Goal: Transaction & Acquisition: Subscribe to service/newsletter

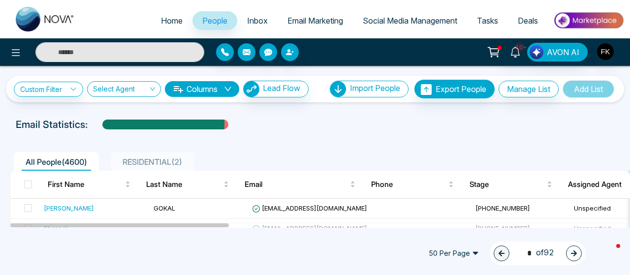
click at [179, 16] on link "Home" at bounding box center [171, 20] width 41 height 19
select select "*"
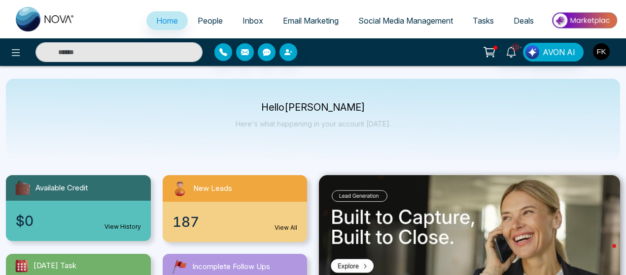
click at [605, 53] on img "button" at bounding box center [601, 51] width 17 height 17
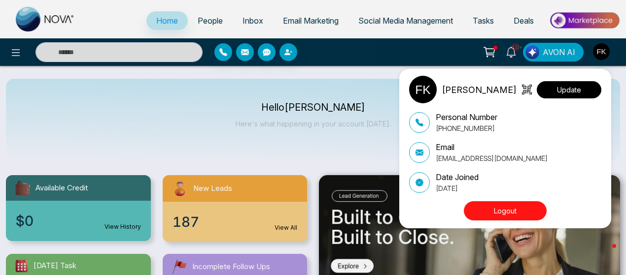
click at [575, 87] on button "Update" at bounding box center [568, 89] width 65 height 17
select select
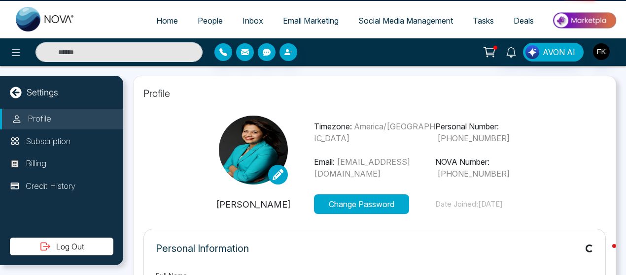
type input "**********"
select select "**"
type input "**********"
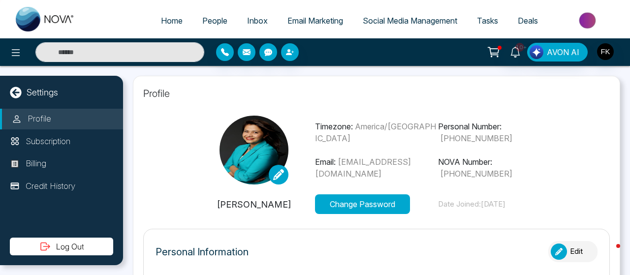
type input "**********"
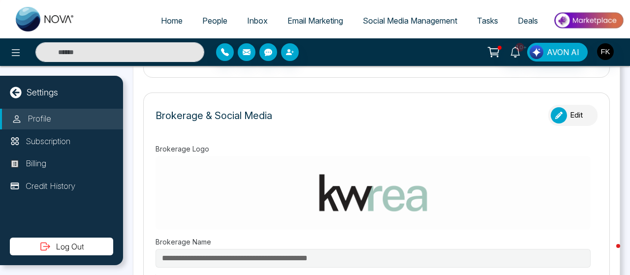
scroll to position [375, 0]
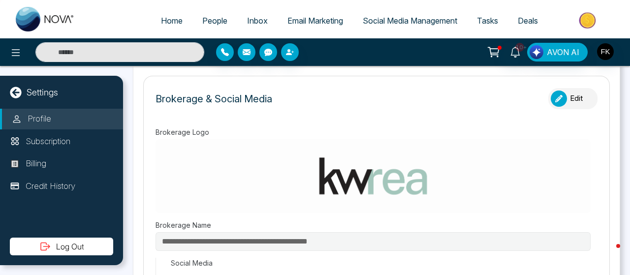
click at [572, 89] on button "Edit" at bounding box center [573, 98] width 49 height 21
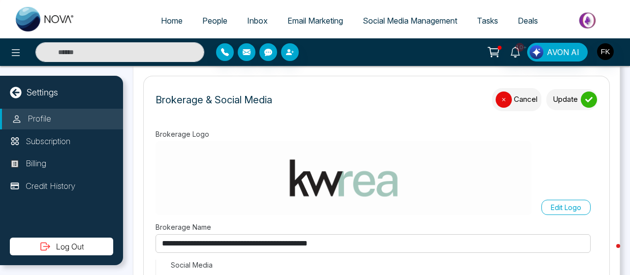
drag, startPoint x: 460, startPoint y: 246, endPoint x: 123, endPoint y: 247, distance: 336.4
click at [123, 247] on div "**********" at bounding box center [376, 170] width 507 height 209
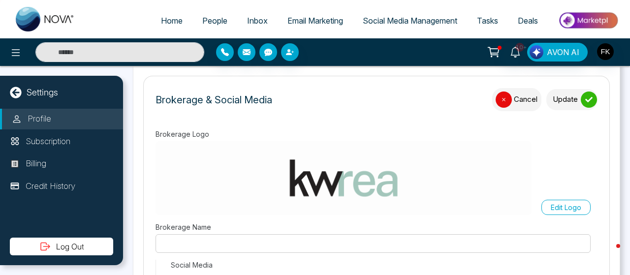
paste input "**********"
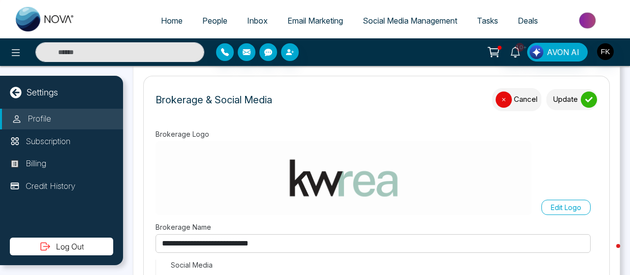
click at [558, 204] on p "Edit Logo" at bounding box center [566, 207] width 31 height 10
click at [0, 0] on input "Edit Logo" at bounding box center [0, 0] width 0 height 0
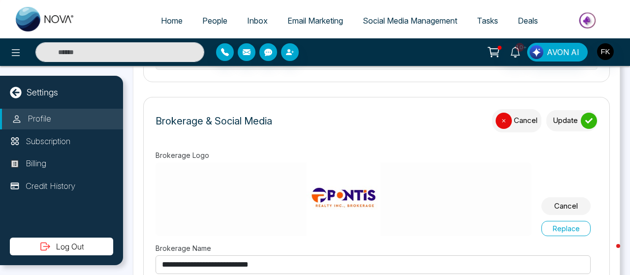
scroll to position [356, 0]
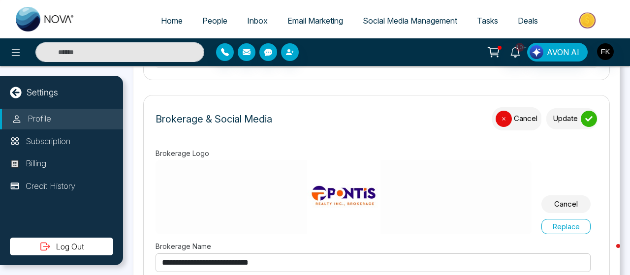
click at [570, 121] on button "Update" at bounding box center [572, 118] width 51 height 21
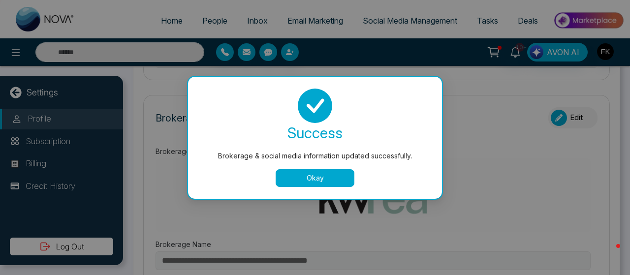
type input "**********"
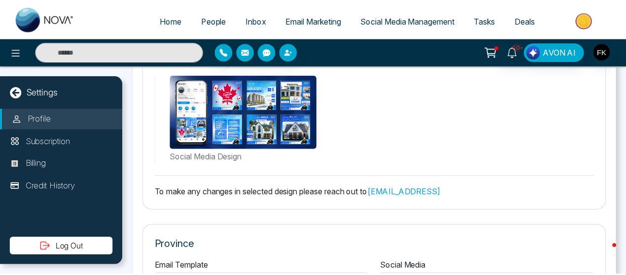
scroll to position [902, 0]
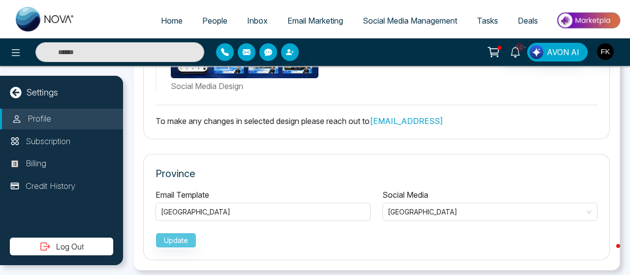
click at [327, 22] on span "Email Marketing" at bounding box center [316, 21] width 56 height 10
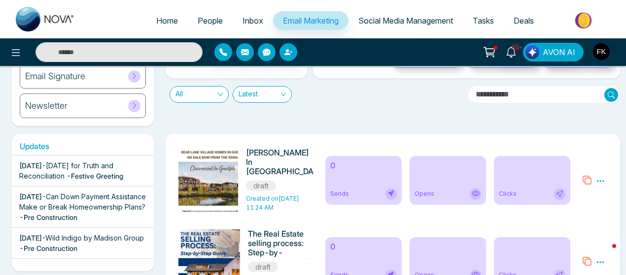
scroll to position [101, 0]
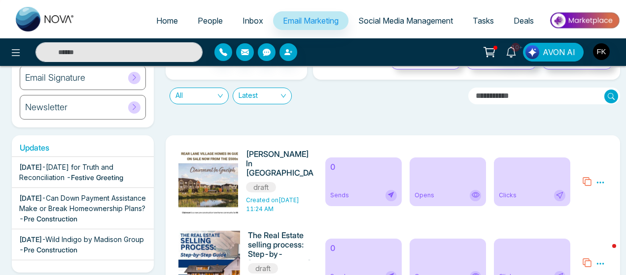
click at [269, 177] on h6 "[PERSON_NAME] In [GEOGRAPHIC_DATA] by [PERSON_NAME] Homes" at bounding box center [279, 165] width 67 height 30
click at [596, 181] on icon at bounding box center [600, 182] width 9 height 9
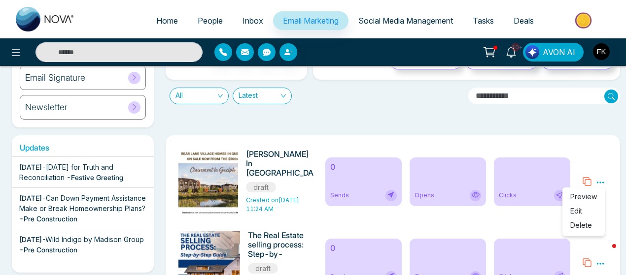
click at [581, 213] on link "Edit" at bounding box center [576, 211] width 12 height 8
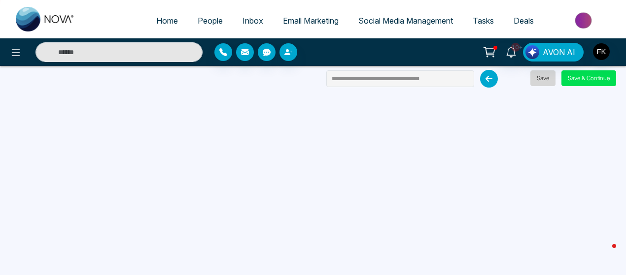
click at [545, 77] on button "Save" at bounding box center [542, 78] width 25 height 16
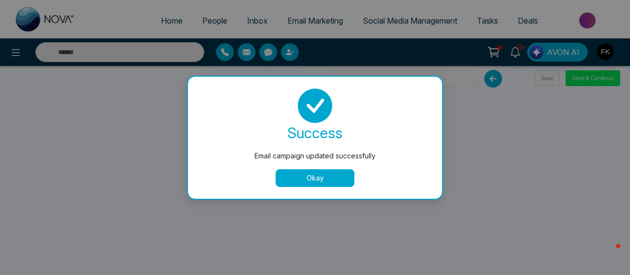
click at [303, 175] on button "Okay" at bounding box center [315, 178] width 79 height 18
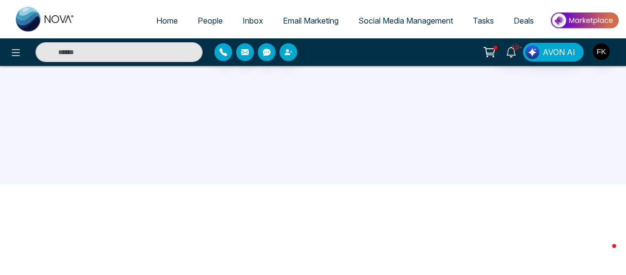
scroll to position [94, 0]
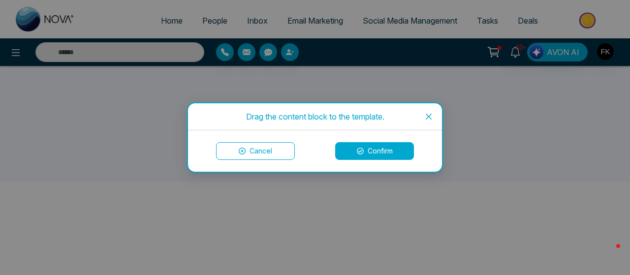
click at [376, 154] on button "Confirm" at bounding box center [374, 151] width 79 height 18
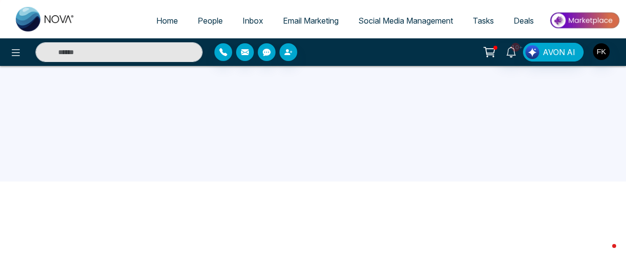
scroll to position [0, 0]
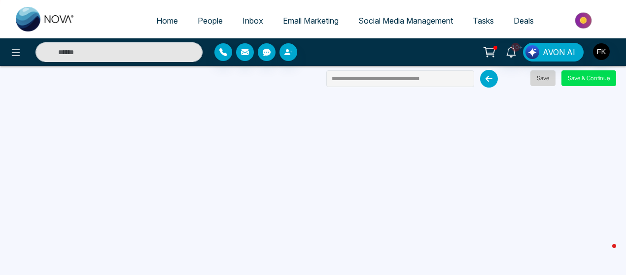
click at [542, 83] on button "Save" at bounding box center [542, 78] width 25 height 16
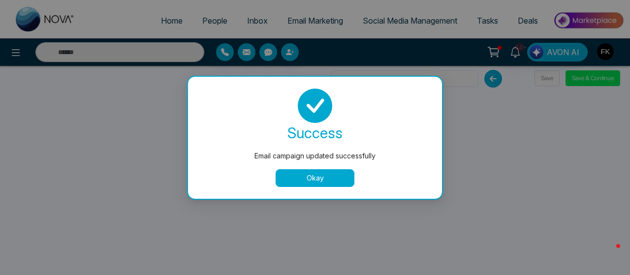
click at [303, 175] on button "Okay" at bounding box center [315, 178] width 79 height 18
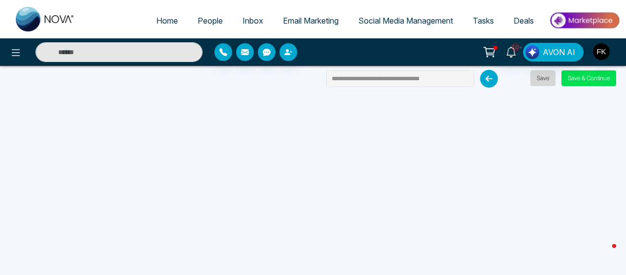
click at [544, 80] on button "Save" at bounding box center [542, 78] width 25 height 16
click at [540, 72] on button "Save" at bounding box center [542, 78] width 25 height 16
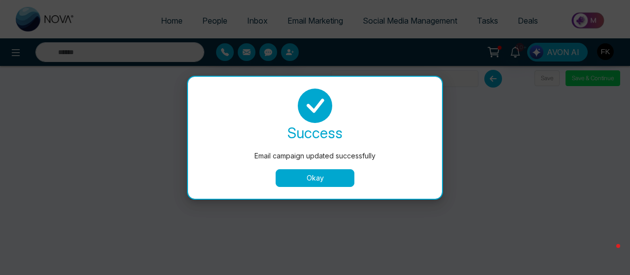
click at [331, 176] on button "Okay" at bounding box center [315, 178] width 79 height 18
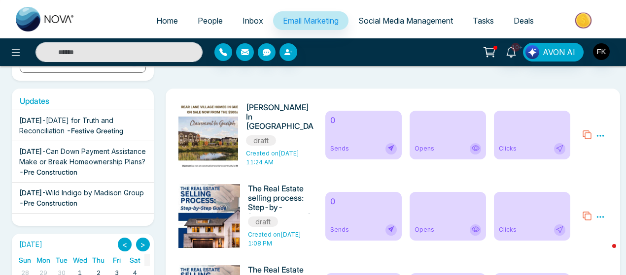
scroll to position [147, 0]
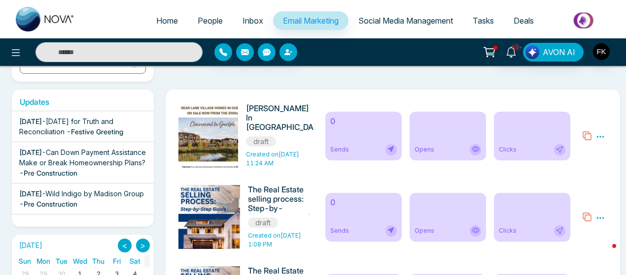
click at [602, 135] on icon at bounding box center [600, 136] width 9 height 9
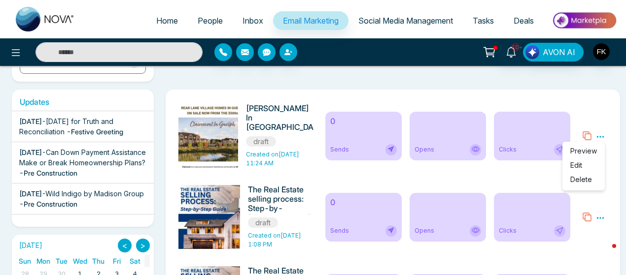
click at [574, 162] on link "Edit" at bounding box center [576, 165] width 12 height 8
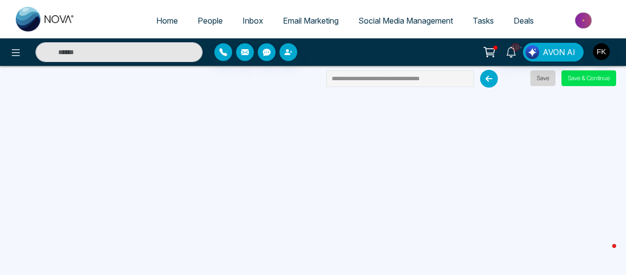
click at [546, 73] on button "Save" at bounding box center [542, 78] width 25 height 16
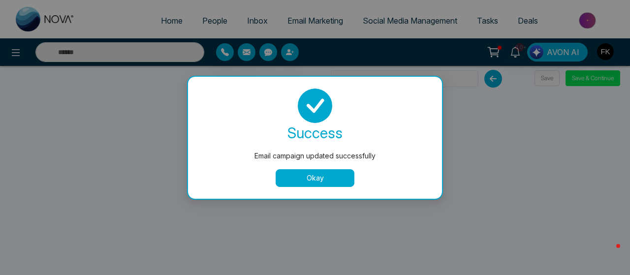
click at [305, 176] on button "Okay" at bounding box center [315, 178] width 79 height 18
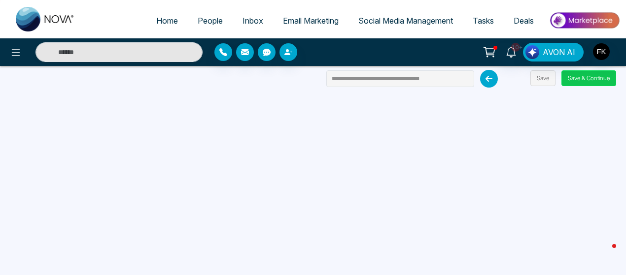
click at [589, 77] on button "Save & Continue" at bounding box center [588, 78] width 55 height 16
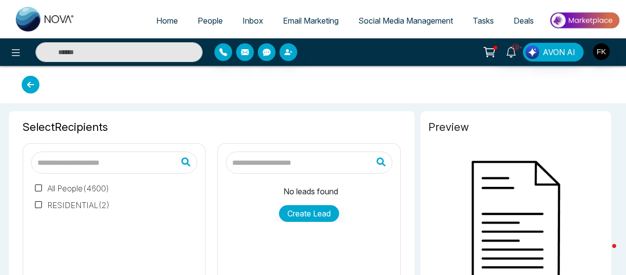
type input "**********"
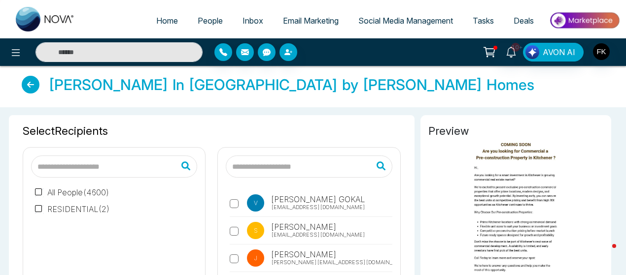
click at [324, 172] on input "text" at bounding box center [309, 167] width 166 height 22
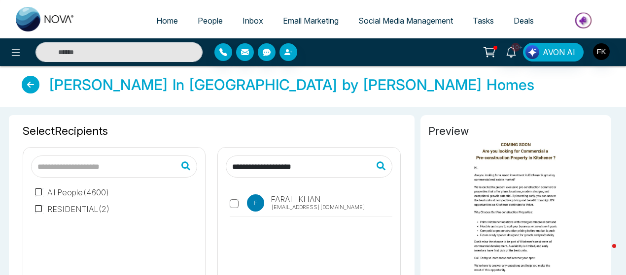
type input "**********"
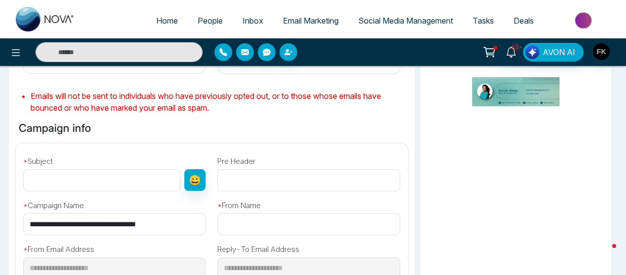
scroll to position [241, 0]
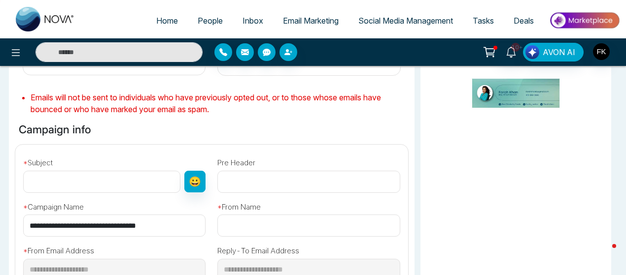
click at [95, 174] on input "text" at bounding box center [101, 182] width 157 height 22
paste input "**********"
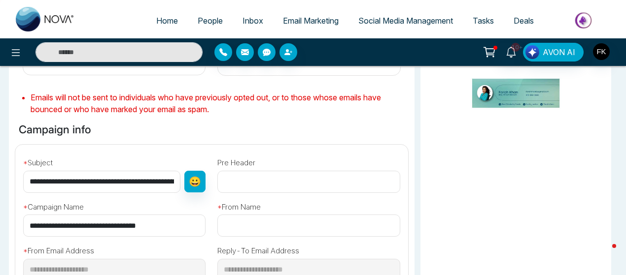
scroll to position [0, 54]
type input "**********"
drag, startPoint x: 178, startPoint y: 226, endPoint x: 1, endPoint y: 233, distance: 177.0
click at [1, 233] on div "**********" at bounding box center [313, 154] width 626 height 577
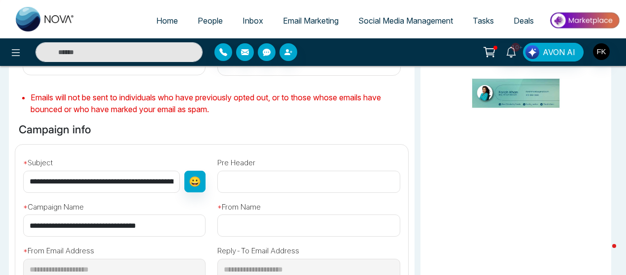
paste input "**********"
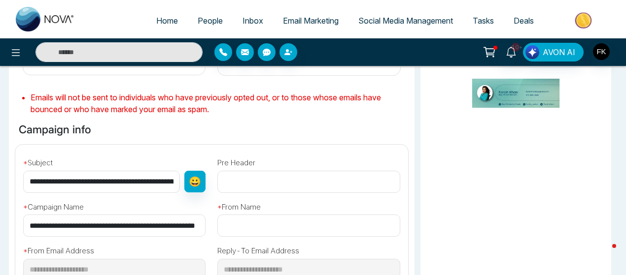
scroll to position [0, 28]
type input "**********"
click at [286, 225] on input "text" at bounding box center [308, 226] width 182 height 22
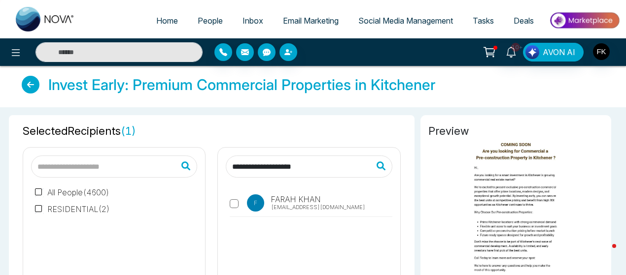
type input "**********"
drag, startPoint x: 326, startPoint y: 167, endPoint x: 167, endPoint y: 169, distance: 158.1
click at [167, 169] on div "**********" at bounding box center [212, 228] width 390 height 178
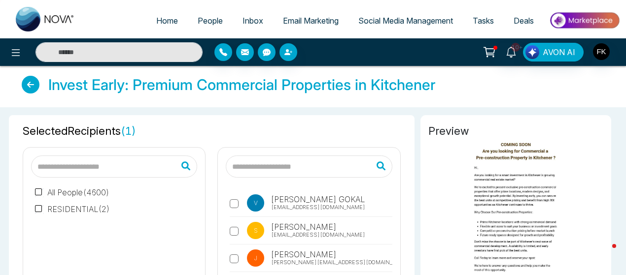
click at [340, 119] on div "Selected Recipients ( 1 ) All People ( 4600 ) RESIDENTIAL ( 2 ) V [PERSON_NAME]…" at bounding box center [212, 220] width 394 height 210
click at [339, 176] on input "text" at bounding box center [309, 167] width 166 height 22
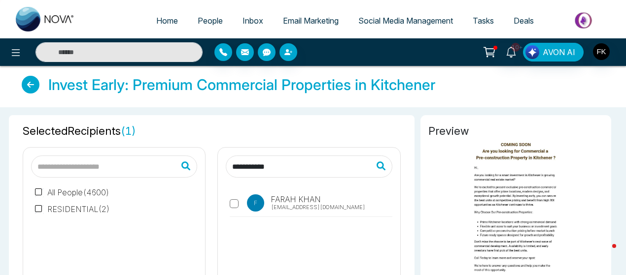
type input "**********"
click at [313, 201] on span "[PERSON_NAME]" at bounding box center [295, 200] width 52 height 12
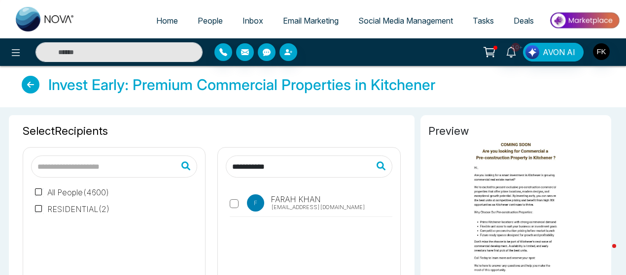
click at [279, 211] on label "F [PERSON_NAME] [EMAIL_ADDRESS][DOMAIN_NAME]" at bounding box center [311, 206] width 162 height 23
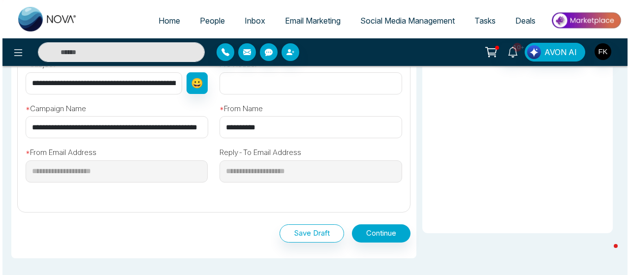
scroll to position [350, 0]
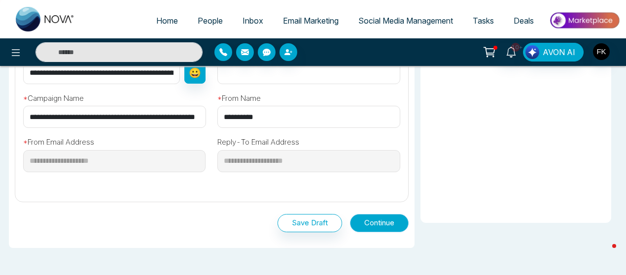
click at [391, 218] on button "Continue" at bounding box center [379, 223] width 59 height 18
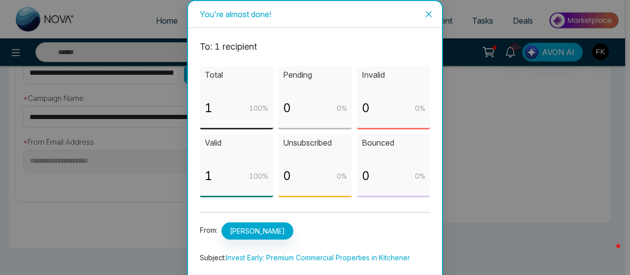
scroll to position [59, 0]
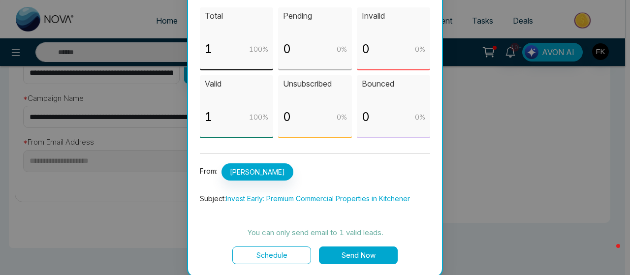
click at [367, 252] on button "Send Now" at bounding box center [358, 256] width 79 height 18
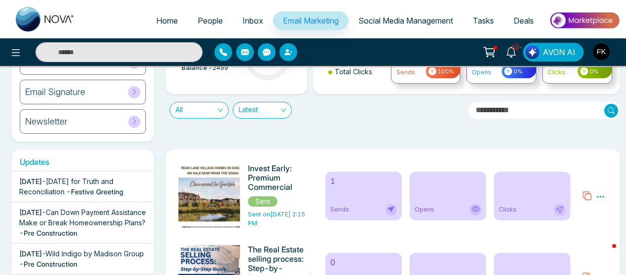
scroll to position [88, 0]
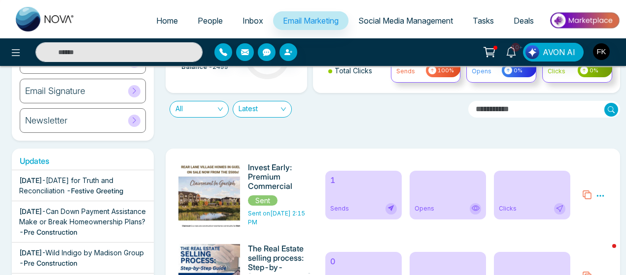
click at [598, 196] on icon at bounding box center [600, 196] width 9 height 9
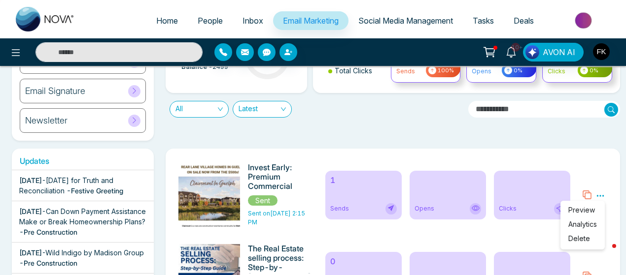
click at [378, 203] on div "Sends" at bounding box center [363, 208] width 66 height 11
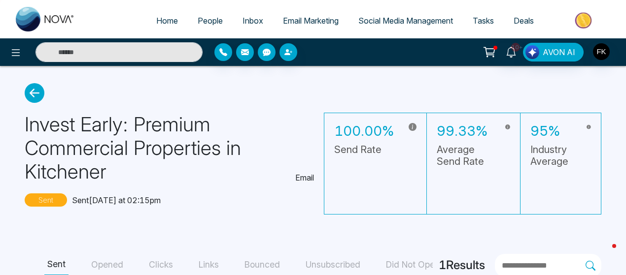
scroll to position [104, 0]
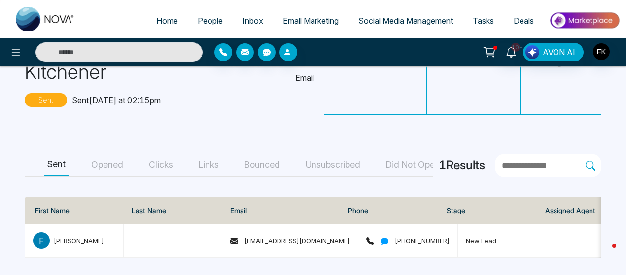
click at [113, 155] on button "Opened" at bounding box center [107, 165] width 38 height 22
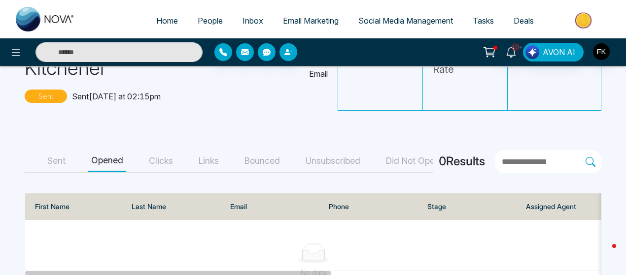
click at [166, 156] on button "Clicks" at bounding box center [161, 161] width 30 height 22
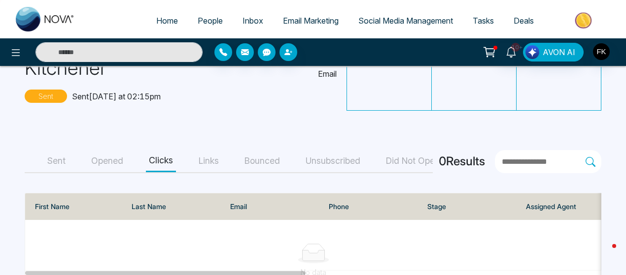
click at [57, 153] on button "Sent" at bounding box center [56, 161] width 24 height 22
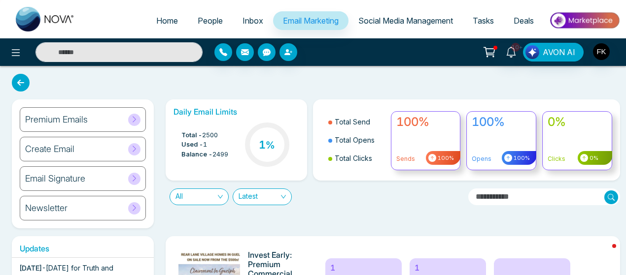
scroll to position [146, 0]
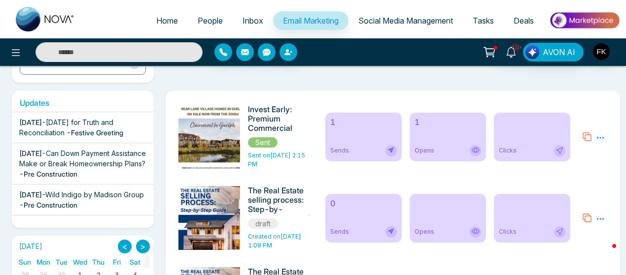
click at [559, 152] on icon at bounding box center [559, 150] width 7 height 7
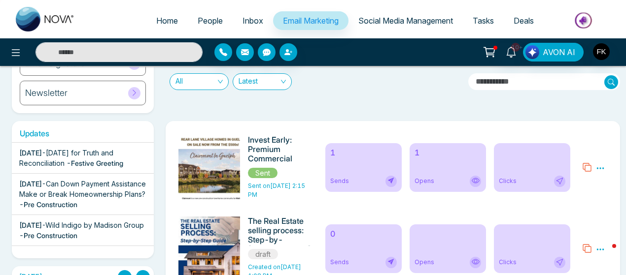
scroll to position [140, 0]
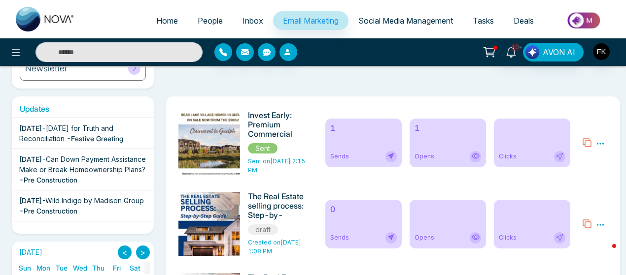
click at [598, 141] on icon at bounding box center [600, 143] width 9 height 9
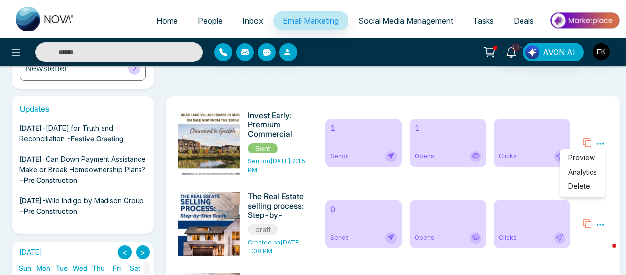
click at [598, 140] on icon at bounding box center [600, 143] width 9 height 9
click at [599, 147] on icon at bounding box center [600, 143] width 9 height 9
click at [600, 140] on icon at bounding box center [600, 143] width 9 height 9
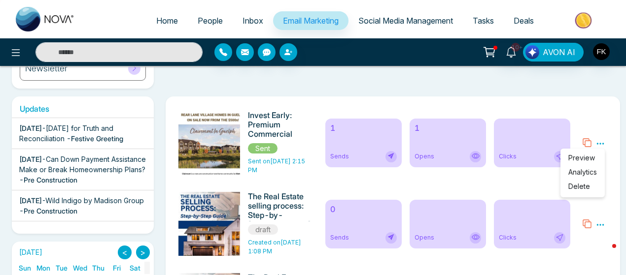
click at [578, 172] on link "Analytics" at bounding box center [582, 172] width 29 height 8
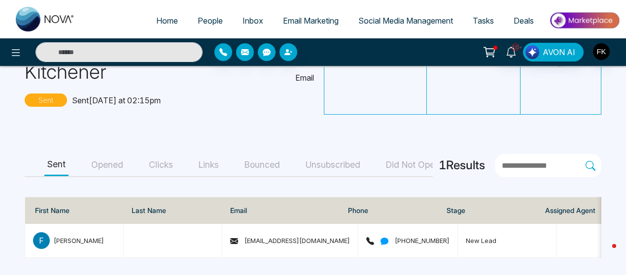
scroll to position [0, 66]
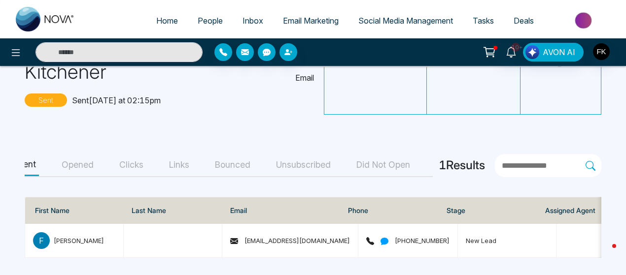
click at [364, 154] on button "Did Not Open" at bounding box center [383, 165] width 60 height 22
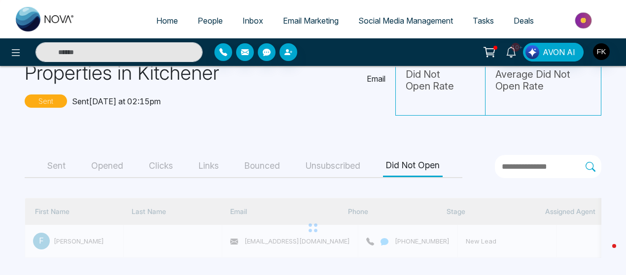
scroll to position [104, 0]
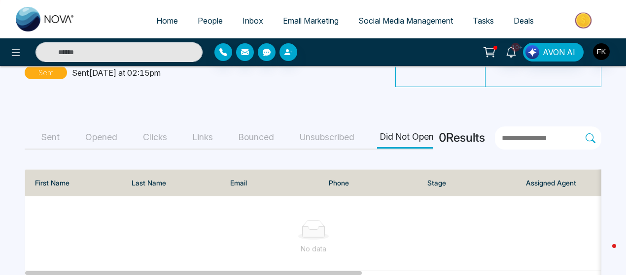
click at [325, 132] on button "Unsubscribed" at bounding box center [327, 138] width 61 height 22
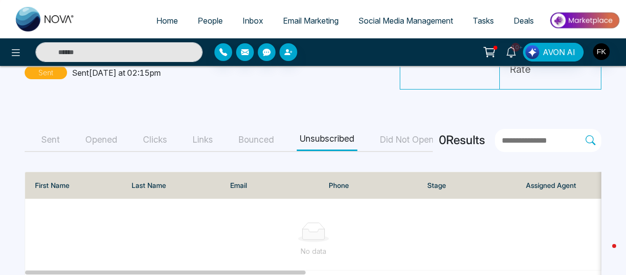
click at [266, 131] on button "Bounced" at bounding box center [255, 140] width 41 height 22
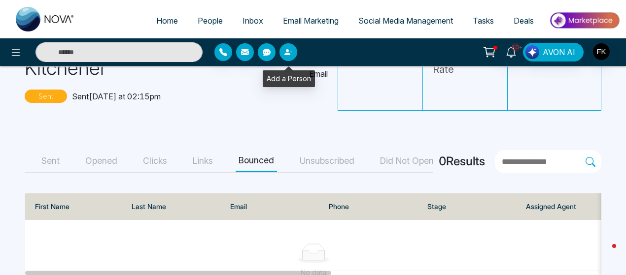
click at [289, 51] on icon "button" at bounding box center [288, 52] width 8 height 8
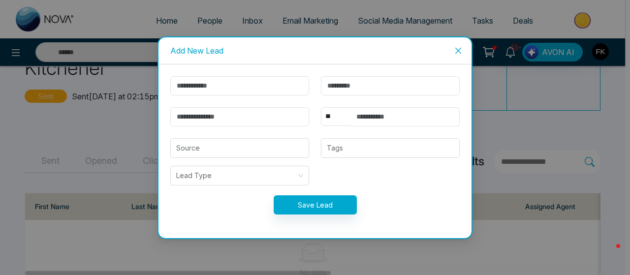
click at [459, 46] on span "Close" at bounding box center [458, 50] width 27 height 27
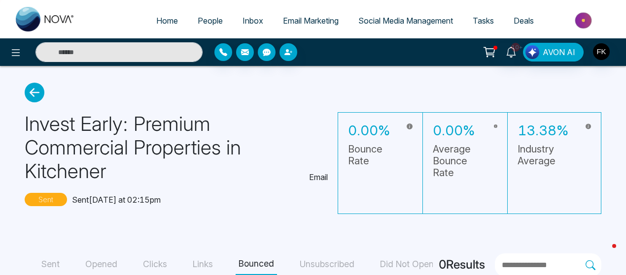
scroll to position [0, 0]
click at [32, 96] on icon at bounding box center [35, 93] width 20 height 20
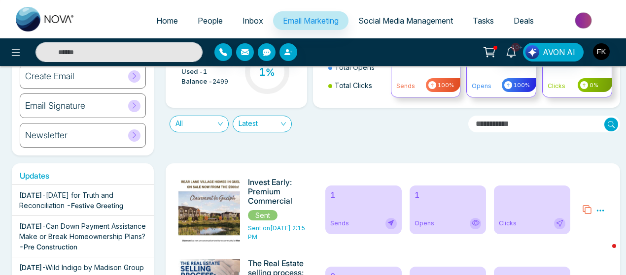
scroll to position [93, 0]
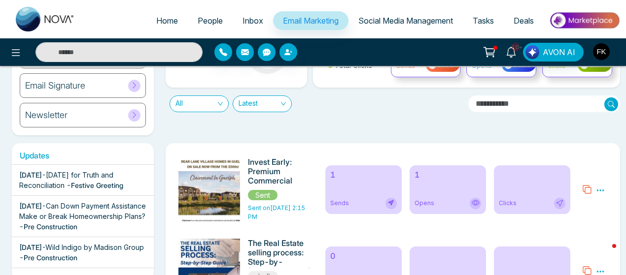
click at [602, 191] on icon at bounding box center [600, 190] width 9 height 9
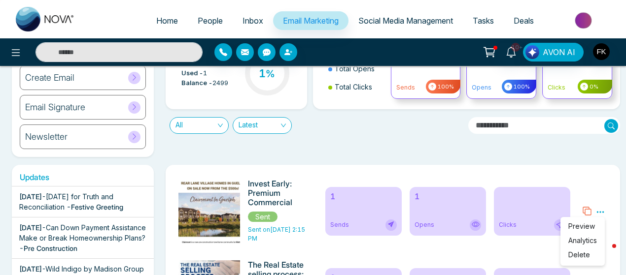
scroll to position [123, 0]
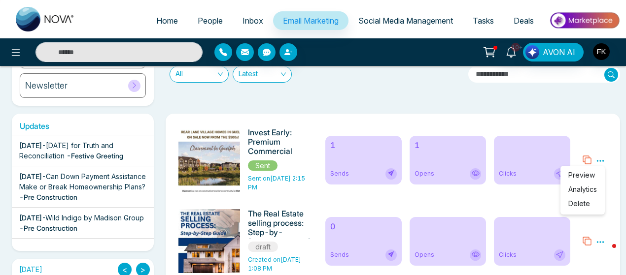
click at [208, 27] on link "People" at bounding box center [210, 20] width 45 height 19
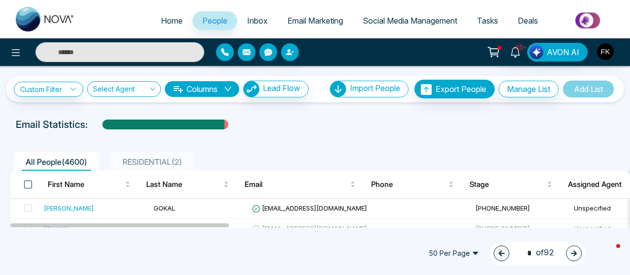
click at [27, 181] on span at bounding box center [28, 185] width 8 height 8
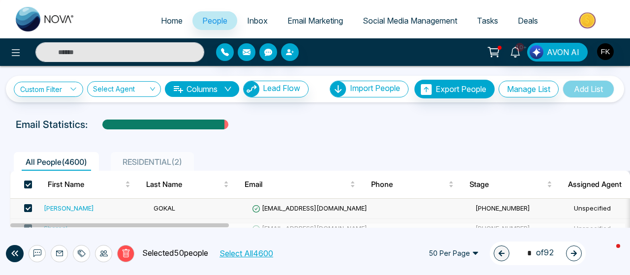
click at [570, 253] on button "button" at bounding box center [574, 254] width 16 height 16
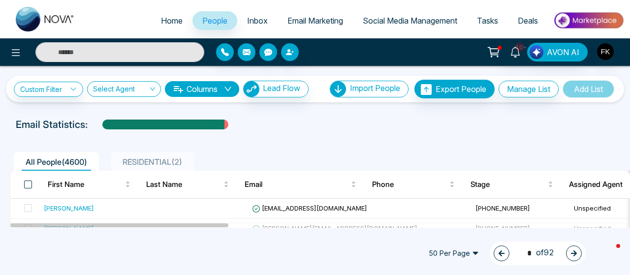
click at [29, 186] on span at bounding box center [28, 185] width 8 height 8
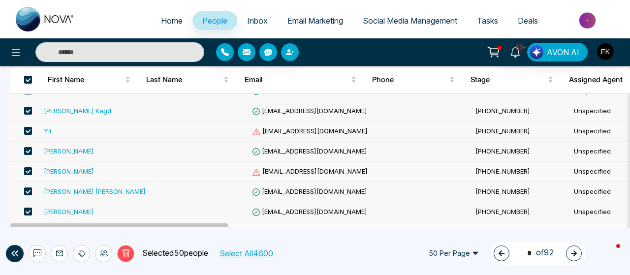
scroll to position [977, 0]
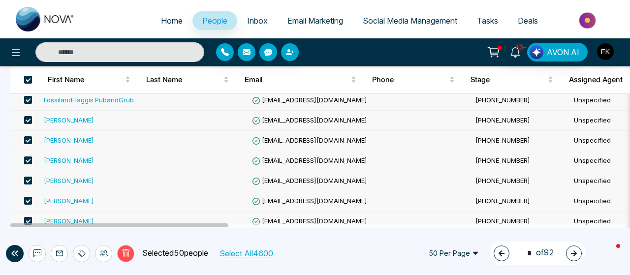
click at [565, 255] on div "2 * of 92" at bounding box center [538, 254] width 96 height 24
click at [569, 254] on button "button" at bounding box center [574, 254] width 16 height 16
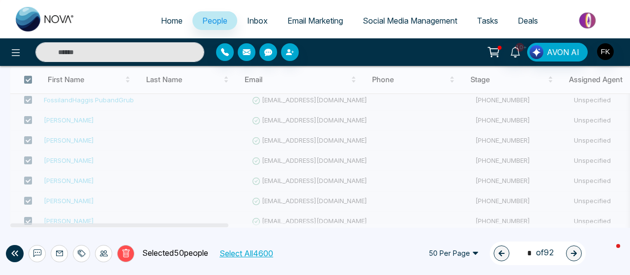
type input "*"
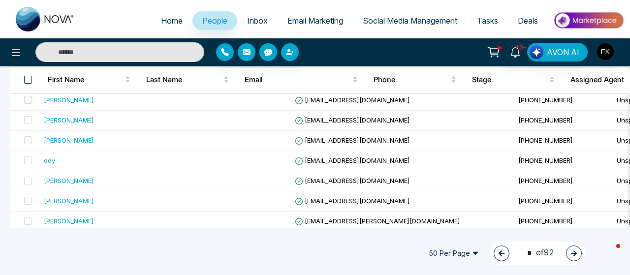
click at [27, 82] on span at bounding box center [28, 80] width 8 height 8
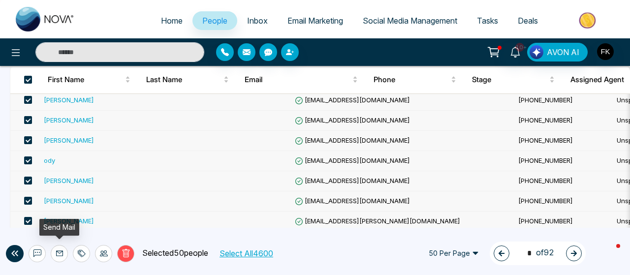
click at [60, 254] on icon at bounding box center [60, 254] width 8 height 8
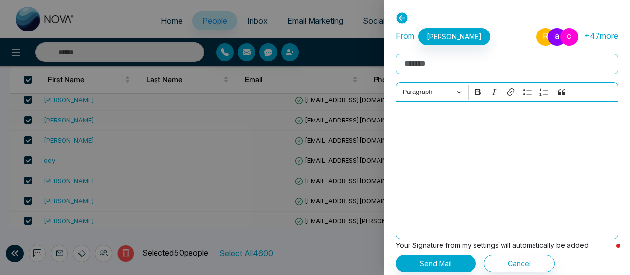
scroll to position [66, 0]
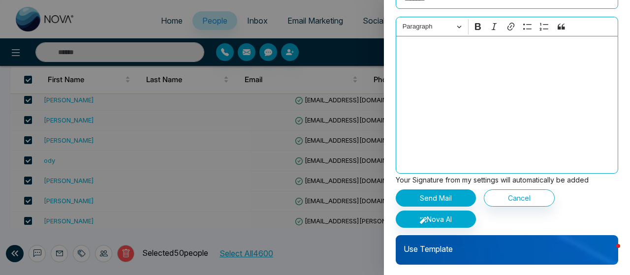
click at [455, 249] on p "Use Template" at bounding box center [507, 245] width 223 height 20
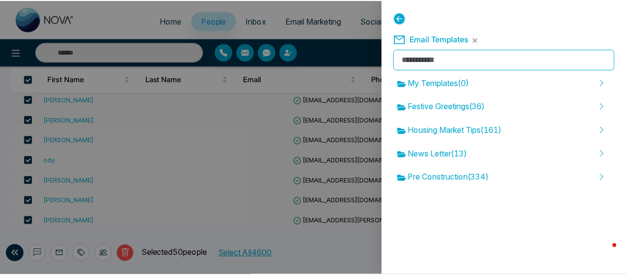
scroll to position [0, 0]
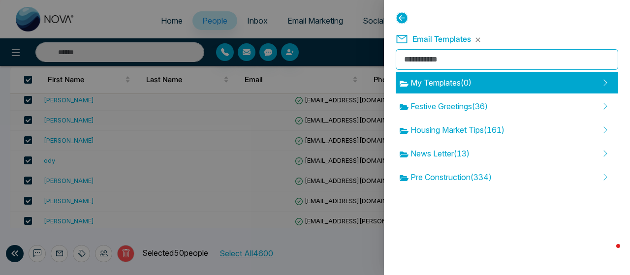
click at [436, 80] on span "My Templates ( 0 )" at bounding box center [436, 83] width 72 height 12
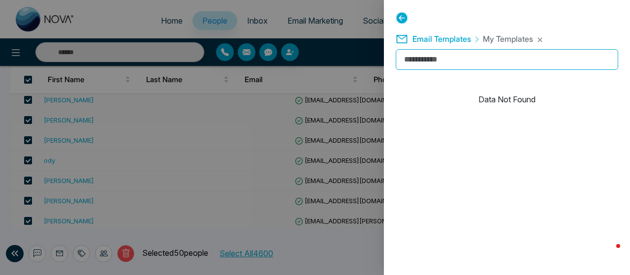
click at [455, 33] on h5 "Email Templates My Templates" at bounding box center [464, 37] width 137 height 17
click at [453, 40] on span "Email Templates" at bounding box center [442, 39] width 59 height 10
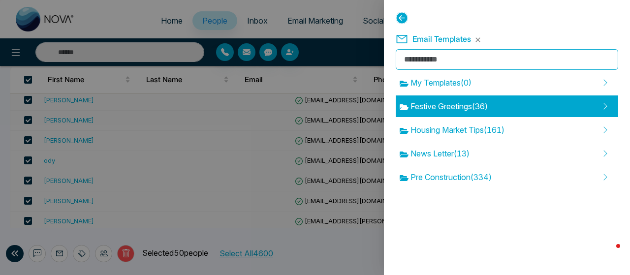
click at [434, 108] on span "Festive Greetings ( 36 )" at bounding box center [444, 106] width 88 height 12
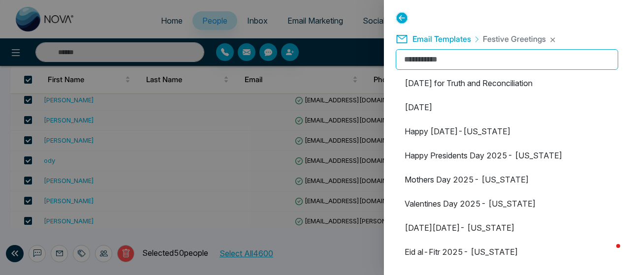
click at [88, 108] on div at bounding box center [315, 137] width 630 height 275
